Goal: Transaction & Acquisition: Book appointment/travel/reservation

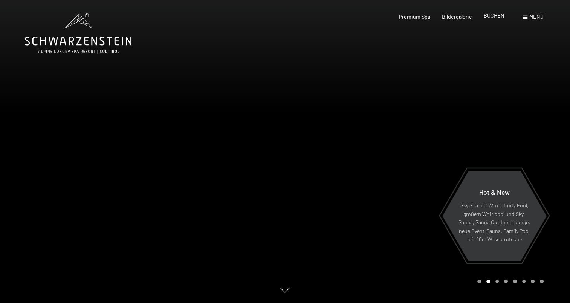
drag, startPoint x: 0, startPoint y: 0, endPoint x: 496, endPoint y: 17, distance: 496.3
click at [496, 17] on span "BUCHEN" at bounding box center [494, 15] width 21 height 6
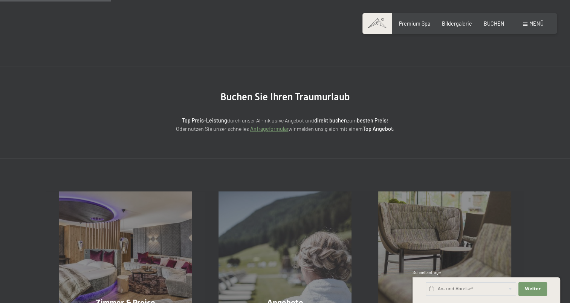
scroll to position [149, 0]
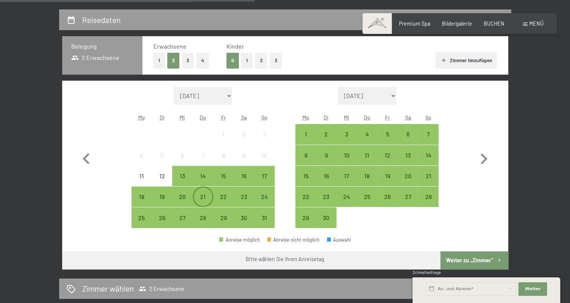
click at [209, 197] on div "21" at bounding box center [203, 203] width 19 height 19
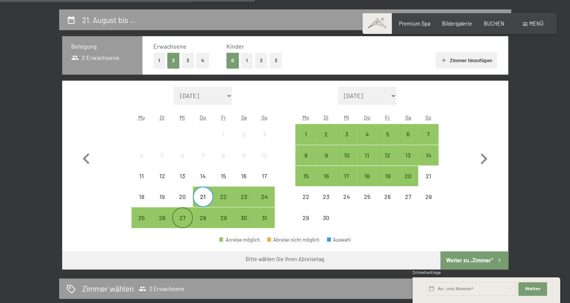
click at [187, 219] on div "27" at bounding box center [182, 224] width 19 height 19
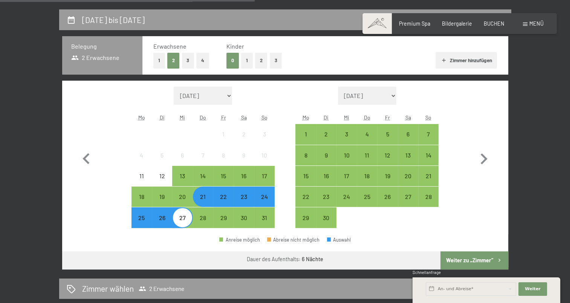
click at [464, 254] on button "Weiter zu „Zimmer“" at bounding box center [474, 260] width 67 height 18
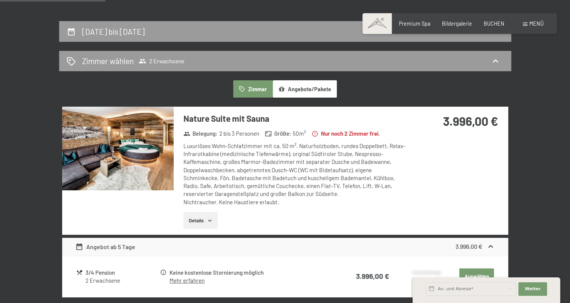
scroll to position [137, 0]
click at [161, 60] on span "2 Erwachsene" at bounding box center [162, 61] width 46 height 8
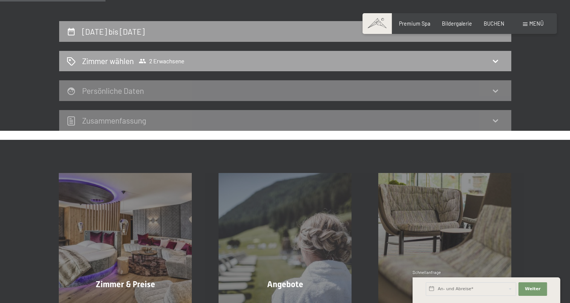
click at [167, 61] on span "2 Erwachsene" at bounding box center [162, 61] width 46 height 8
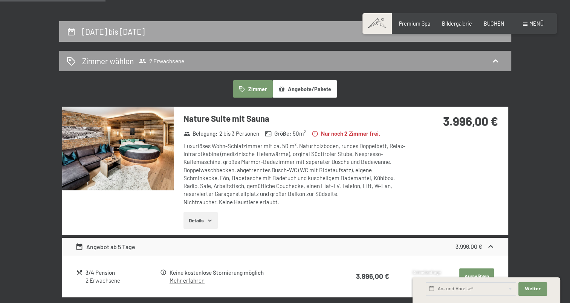
click at [145, 29] on h2 "[DATE] bis [DATE]" at bounding box center [113, 31] width 63 height 9
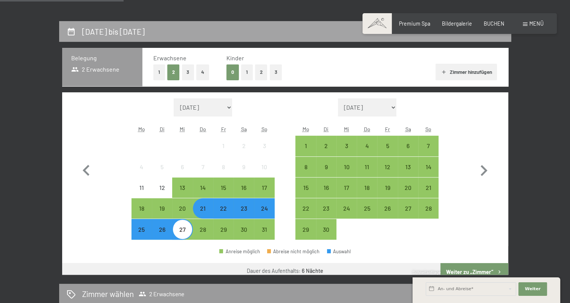
scroll to position [158, 0]
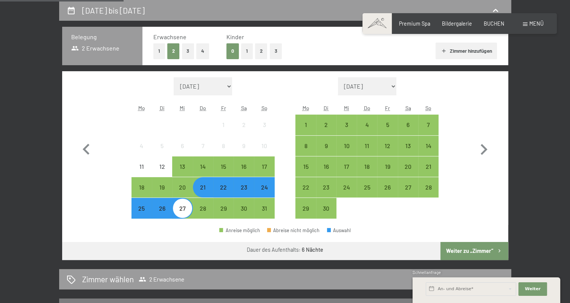
click at [158, 48] on button "1" at bounding box center [159, 50] width 12 height 15
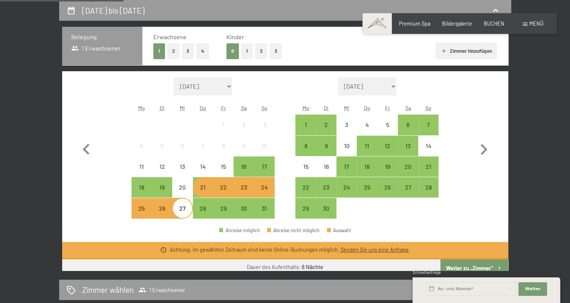
click at [201, 186] on div "21" at bounding box center [203, 193] width 19 height 19
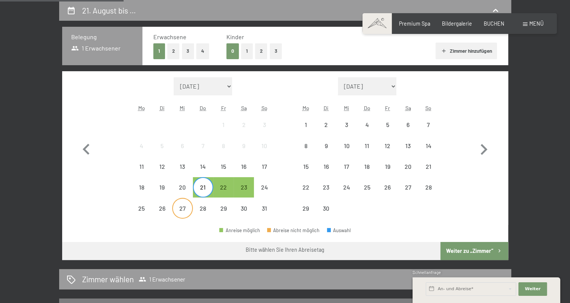
click at [179, 212] on div "27" at bounding box center [182, 214] width 19 height 19
